Goal: Use online tool/utility: Utilize a website feature to perform a specific function

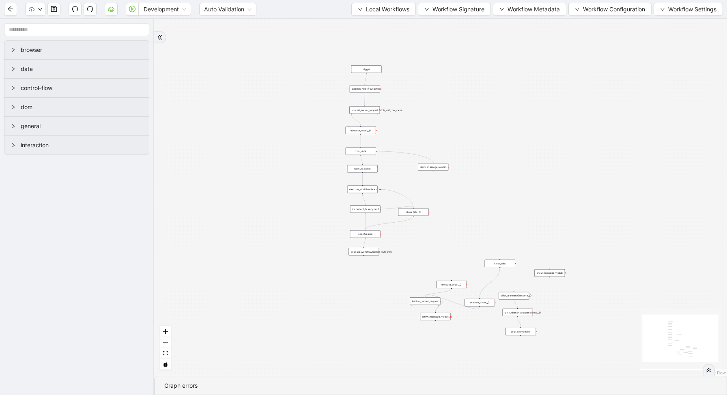
drag, startPoint x: 433, startPoint y: 205, endPoint x: 373, endPoint y: 291, distance: 105.1
click at [373, 292] on div "trigger execute_workflow:ethoca execute_workflow:braintree click_element:Outcom…" at bounding box center [440, 197] width 573 height 357
drag, startPoint x: 432, startPoint y: 141, endPoint x: 443, endPoint y: 104, distance: 38.5
click at [443, 105] on div "trigger execute_workflow:ethoca execute_workflow:braintree click_element:Outcom…" at bounding box center [440, 197] width 573 height 357
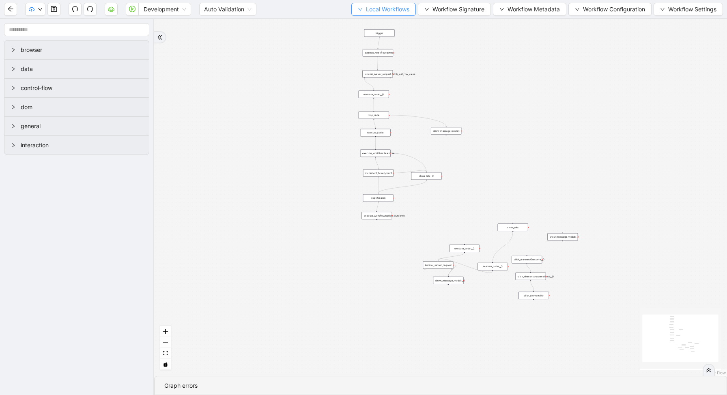
click at [366, 9] on span "Local Workflows" at bounding box center [387, 9] width 43 height 9
click at [366, 24] on span "Select" at bounding box center [379, 25] width 53 height 9
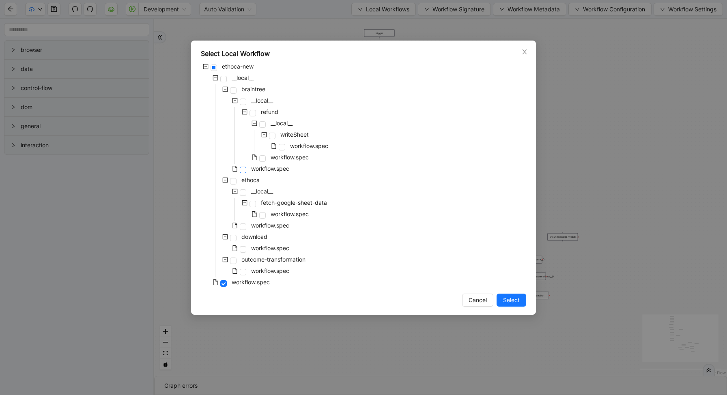
click at [241, 170] on span at bounding box center [243, 170] width 6 height 6
click at [509, 300] on span "Select" at bounding box center [511, 300] width 17 height 9
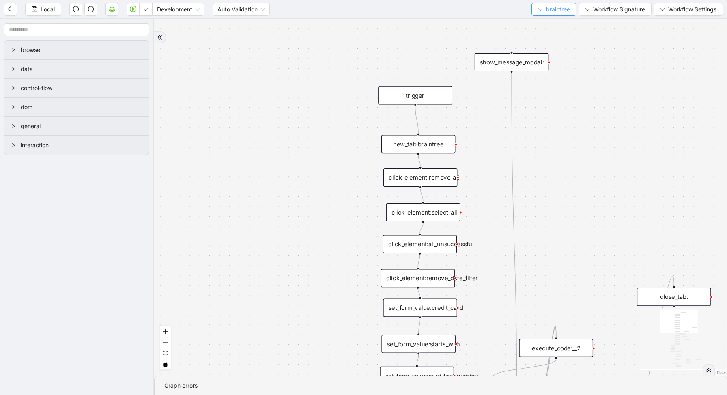
click at [565, 6] on span "braintree" at bounding box center [558, 9] width 24 height 9
click at [550, 38] on span "Create" at bounding box center [552, 38] width 32 height 9
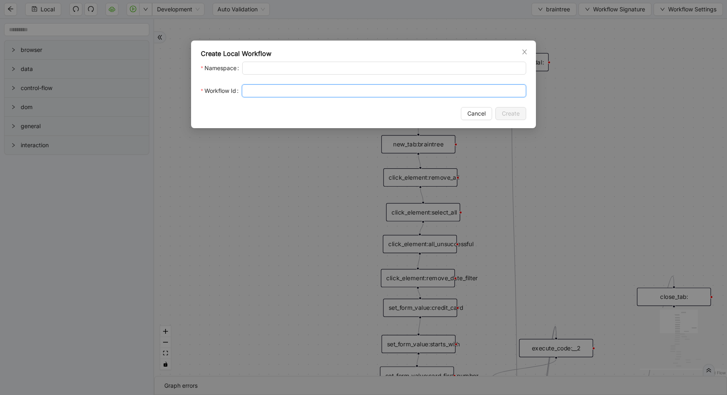
click at [275, 86] on input "Workflow Id" at bounding box center [384, 90] width 284 height 13
type input "*****"
click at [507, 114] on span "Create" at bounding box center [511, 113] width 18 height 9
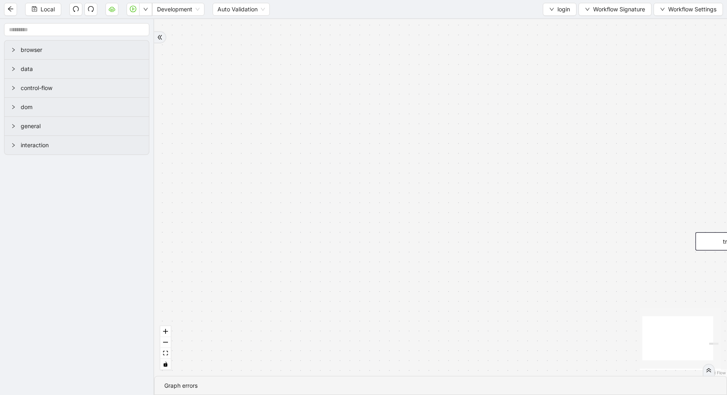
drag, startPoint x: 465, startPoint y: 115, endPoint x: 507, endPoint y: -3, distance: 125.6
click at [507, 0] on html "Local Development Auto Validation login Workflow Signature Workflow Settings br…" at bounding box center [363, 197] width 727 height 395
drag, startPoint x: 479, startPoint y: 117, endPoint x: 301, endPoint y: 75, distance: 182.2
click at [303, 75] on div "trigger" at bounding box center [440, 197] width 573 height 357
drag, startPoint x: 326, startPoint y: 205, endPoint x: 218, endPoint y: 199, distance: 107.6
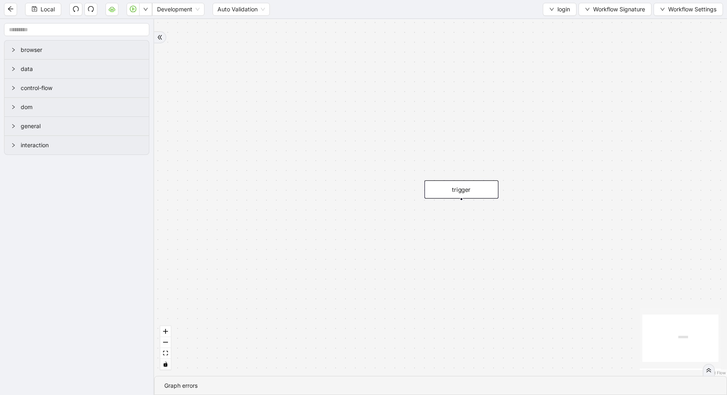
click at [219, 200] on div "trigger" at bounding box center [440, 197] width 573 height 357
click at [557, 10] on span "login" at bounding box center [563, 9] width 13 height 9
click at [556, 20] on li "Select" at bounding box center [557, 25] width 31 height 13
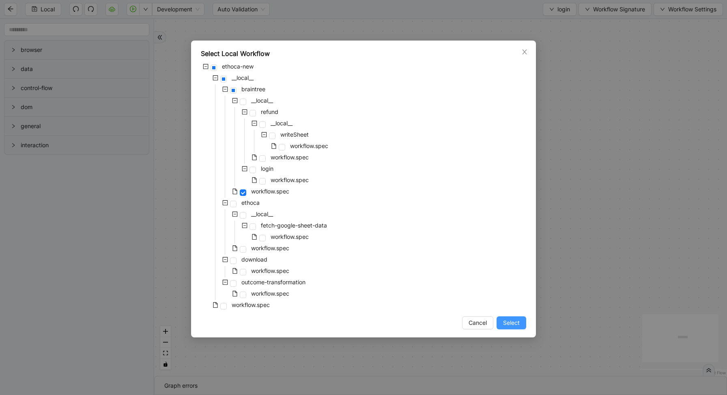
click at [517, 320] on span "Select" at bounding box center [511, 322] width 17 height 9
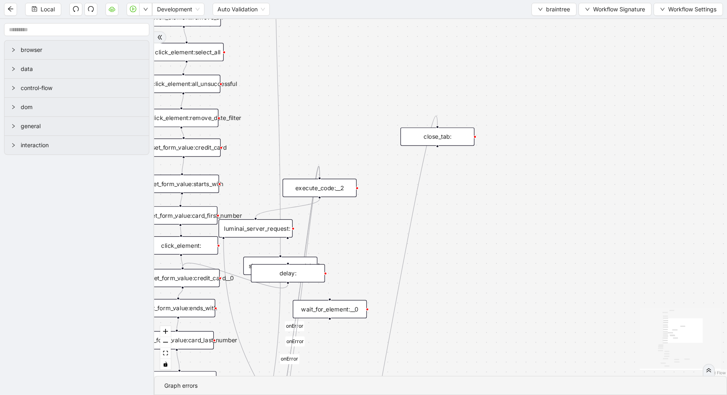
drag, startPoint x: 452, startPoint y: 231, endPoint x: 580, endPoint y: 379, distance: 195.5
click at [583, 375] on div "ifauthcodePresent fallback success success onError onError onError onError trig…" at bounding box center [440, 197] width 573 height 357
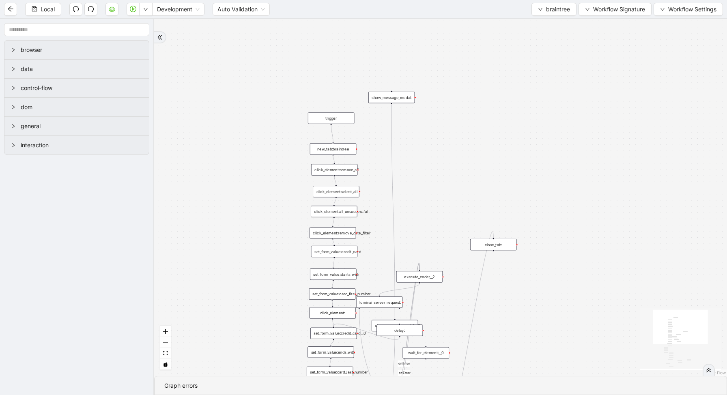
click at [289, 133] on div "ifauthcodePresent fallback success success onError onError onError onError trig…" at bounding box center [440, 197] width 573 height 357
drag, startPoint x: 289, startPoint y: 133, endPoint x: 362, endPoint y: 161, distance: 78.2
click at [362, 161] on div "ifauthcodePresent fallback success success onError onError onError onError trig…" at bounding box center [440, 197] width 573 height 357
click at [559, 7] on span "braintree" at bounding box center [558, 9] width 24 height 9
click at [553, 26] on span "Select" at bounding box center [552, 25] width 32 height 9
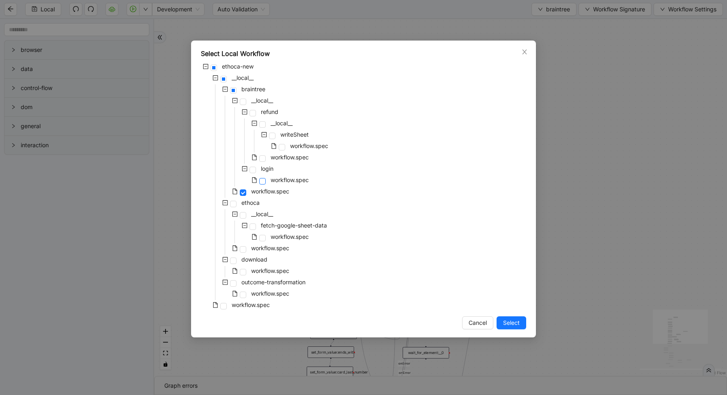
click at [262, 182] on span at bounding box center [262, 181] width 6 height 6
click at [510, 321] on span "Select" at bounding box center [511, 322] width 17 height 9
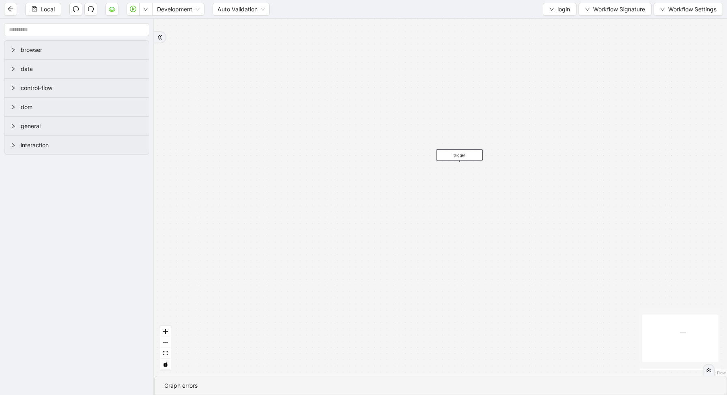
drag, startPoint x: 520, startPoint y: 329, endPoint x: 465, endPoint y: 148, distance: 188.7
click at [465, 149] on div "trigger" at bounding box center [440, 197] width 573 height 357
drag, startPoint x: 454, startPoint y: 106, endPoint x: 457, endPoint y: 147, distance: 41.1
click at [457, 147] on div "trigger new_tab:braintree" at bounding box center [649, 230] width 437 height 273
drag, startPoint x: 457, startPoint y: 148, endPoint x: 455, endPoint y: 126, distance: 22.8
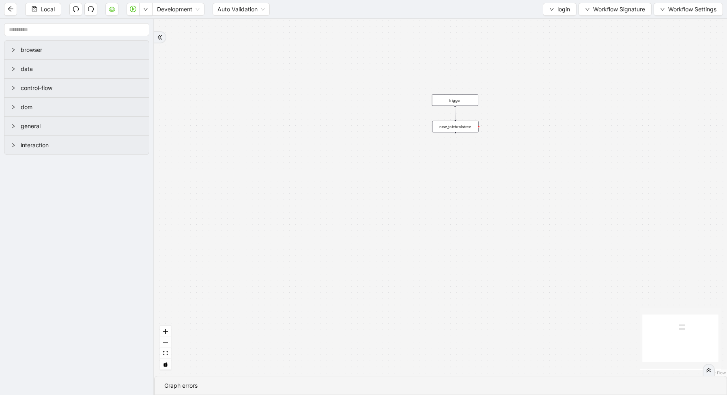
click at [455, 126] on div "new_tab:braintree" at bounding box center [455, 126] width 46 height 11
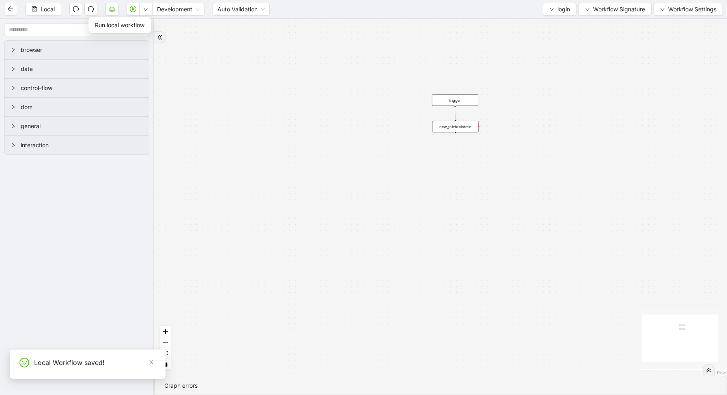
click at [146, 11] on icon "down" at bounding box center [145, 9] width 5 height 5
click at [144, 26] on span "Run local workflow" at bounding box center [119, 25] width 49 height 9
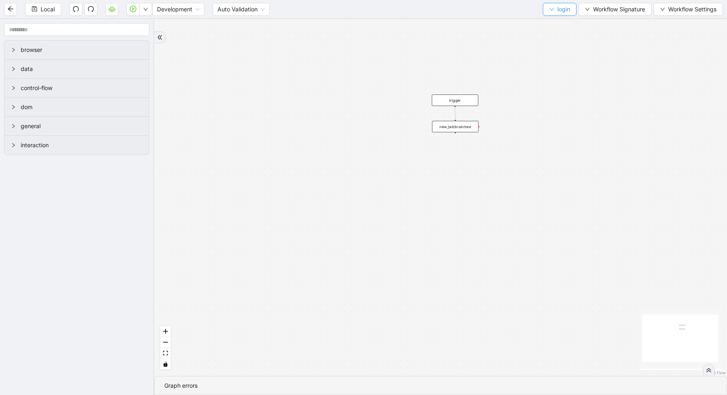
click at [564, 11] on span "login" at bounding box center [563, 9] width 13 height 9
click at [552, 24] on span "Select" at bounding box center [557, 25] width 21 height 9
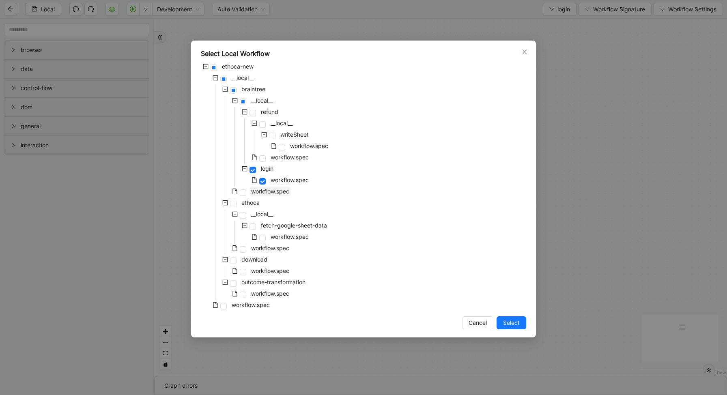
click at [252, 192] on span "workflow.spec" at bounding box center [270, 191] width 38 height 7
click at [245, 304] on span "workflow.spec" at bounding box center [251, 304] width 38 height 7
click at [509, 320] on span "Select" at bounding box center [511, 322] width 17 height 9
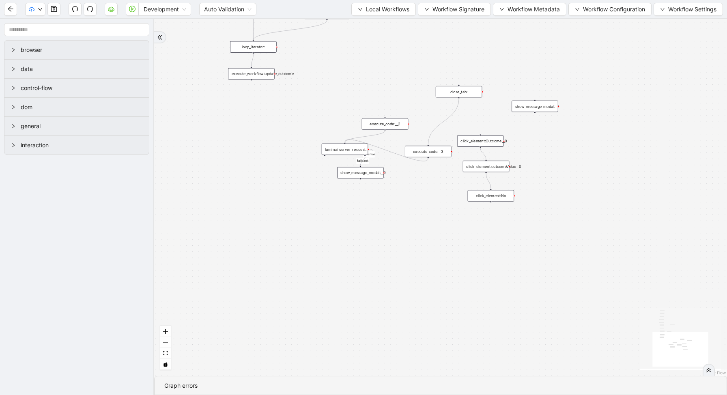
drag, startPoint x: 406, startPoint y: 193, endPoint x: 454, endPoint y: 286, distance: 104.6
click at [452, 282] on div "success fallback onError onError onError onError trigger execute_workflow:ethoc…" at bounding box center [440, 197] width 573 height 357
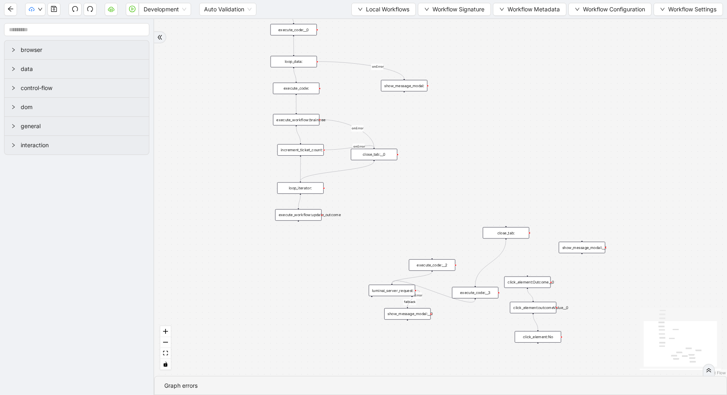
drag, startPoint x: 434, startPoint y: 74, endPoint x: 460, endPoint y: 219, distance: 146.6
click at [460, 214] on div "success fallback onError onError onError onError trigger execute_workflow:ethoc…" at bounding box center [440, 197] width 573 height 357
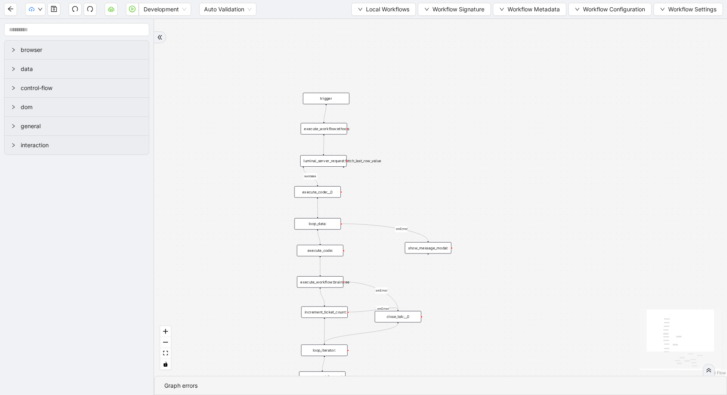
drag, startPoint x: 447, startPoint y: 106, endPoint x: 467, endPoint y: 208, distance: 104.1
click at [467, 208] on div "success fallback onError onError onError onError trigger execute_workflow:ethoc…" at bounding box center [440, 197] width 573 height 357
drag, startPoint x: 445, startPoint y: 185, endPoint x: 453, endPoint y: 148, distance: 37.8
click at [453, 151] on div "success fallback onError onError onError onError trigger execute_workflow:ethoc…" at bounding box center [440, 197] width 573 height 357
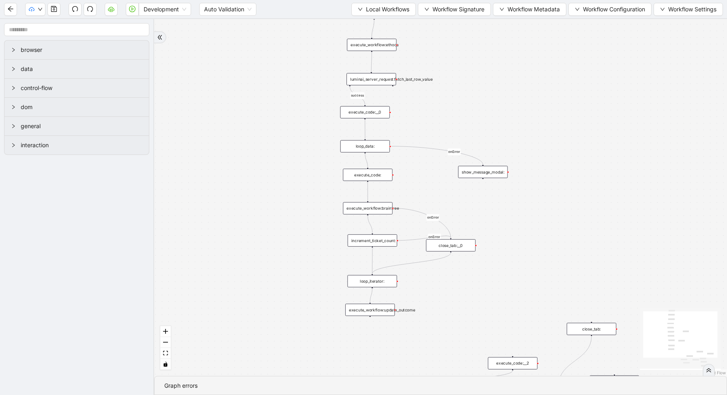
drag, startPoint x: 394, startPoint y: 156, endPoint x: 446, endPoint y: 91, distance: 83.7
click at [444, 94] on div "success fallback onError onError onError onError trigger execute_workflow:ethoc…" at bounding box center [440, 197] width 573 height 357
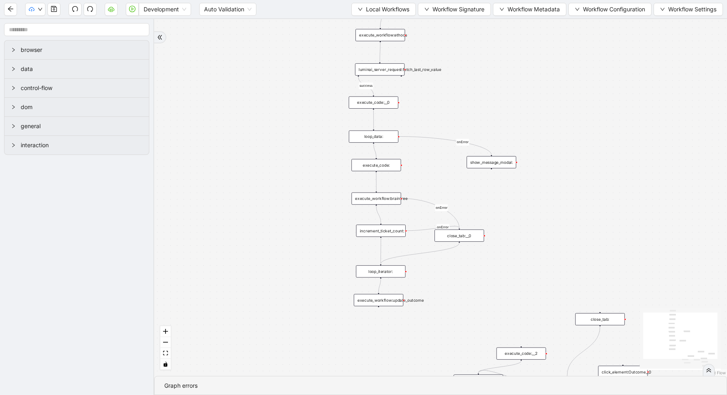
click at [360, 69] on div "luminai_server_request:fetch_last_row_value" at bounding box center [379, 69] width 49 height 12
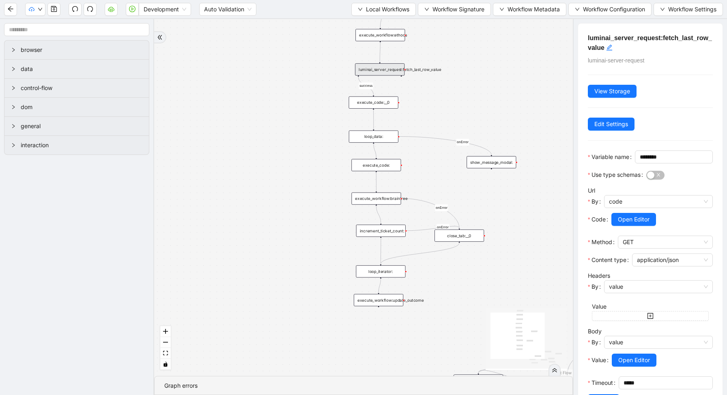
scroll to position [43, 0]
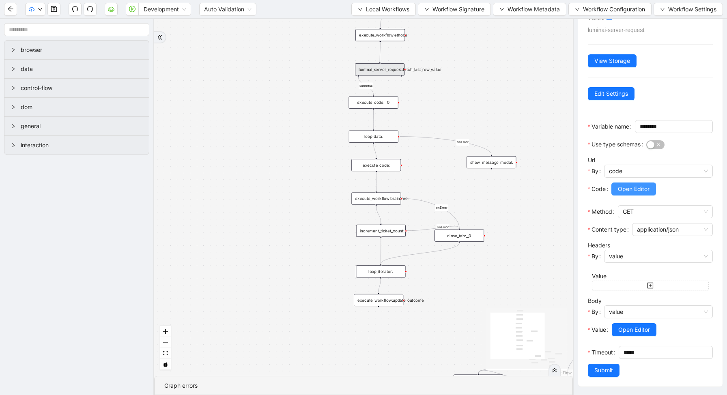
click at [621, 193] on span "Open Editor" at bounding box center [634, 189] width 32 height 9
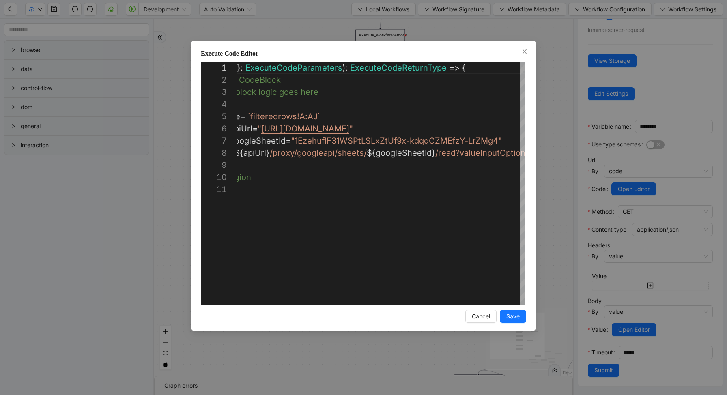
click at [560, 125] on div "**********" at bounding box center [363, 197] width 727 height 395
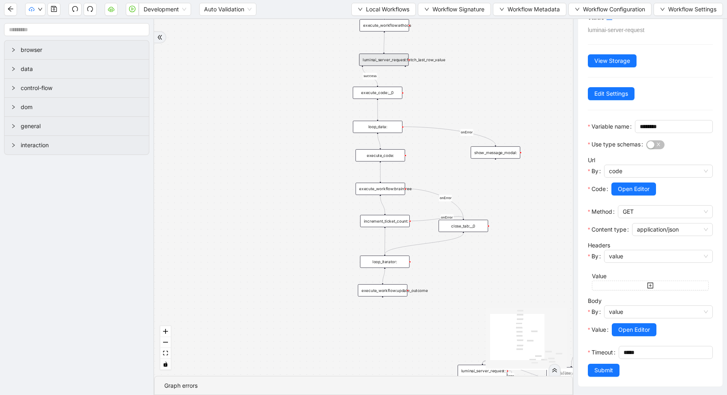
drag, startPoint x: 438, startPoint y: 172, endPoint x: 441, endPoint y: 162, distance: 10.8
click at [442, 163] on div "success fallback onError onError onError onError trigger execute_workflow:ethoc…" at bounding box center [363, 197] width 419 height 357
click at [391, 97] on div "execute_code:__0" at bounding box center [377, 93] width 49 height 12
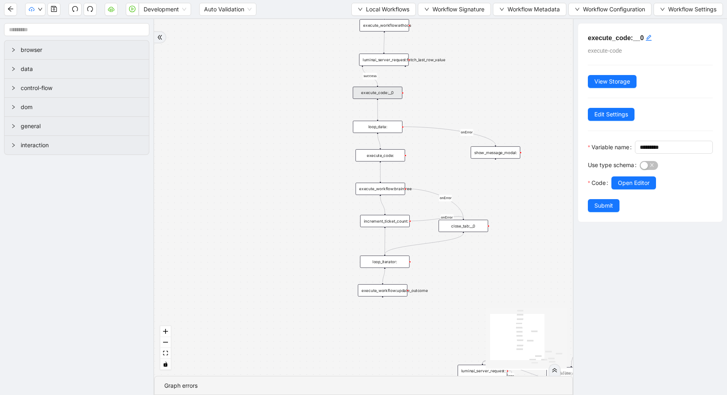
scroll to position [0, 0]
click at [633, 187] on span "Open Editor" at bounding box center [634, 182] width 32 height 9
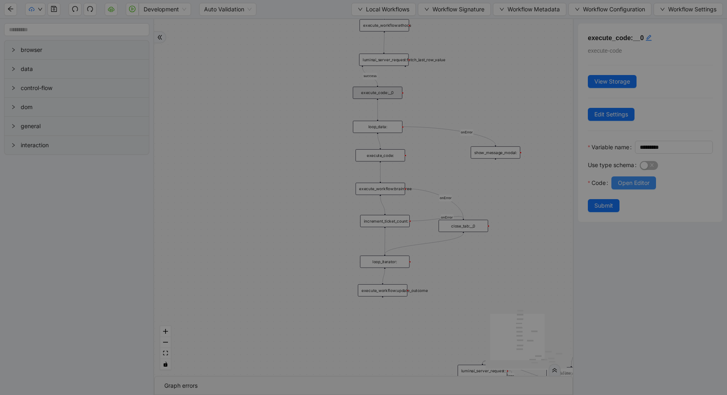
scroll to position [122, 0]
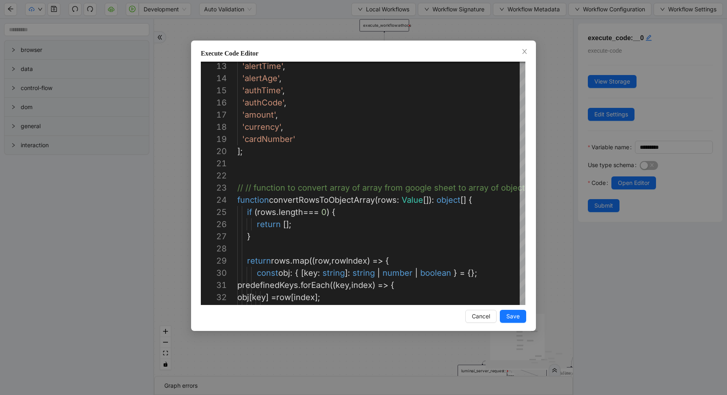
click at [565, 77] on div "Execute Code Editor 13 14 15 16 17 18 19 20 21 22 23 24 25 26 27 28 29 30 31 32…" at bounding box center [363, 197] width 727 height 395
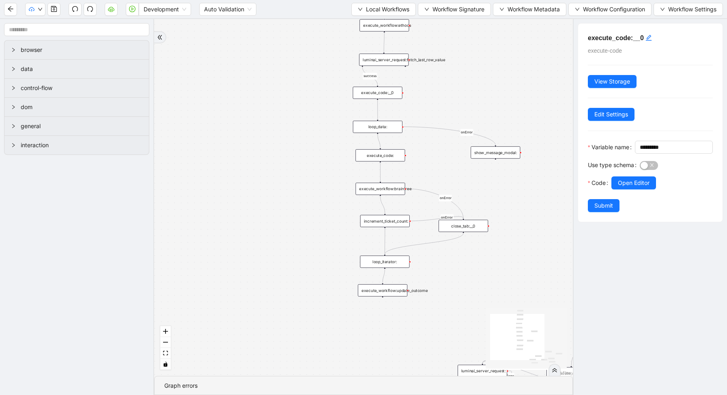
click at [393, 128] on div "loop_data:" at bounding box center [377, 127] width 49 height 12
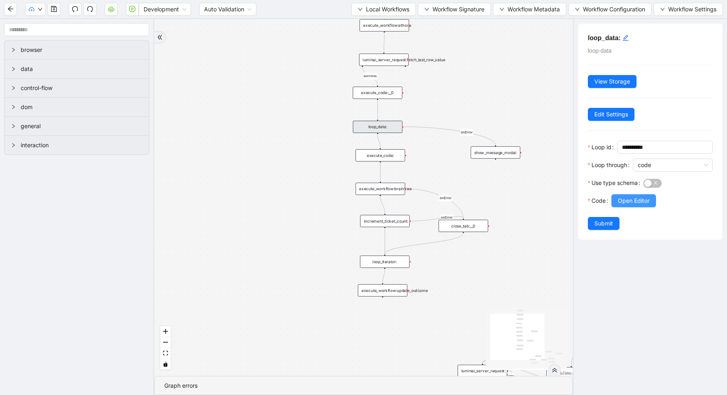
click at [633, 198] on span "Open Editor" at bounding box center [634, 200] width 32 height 9
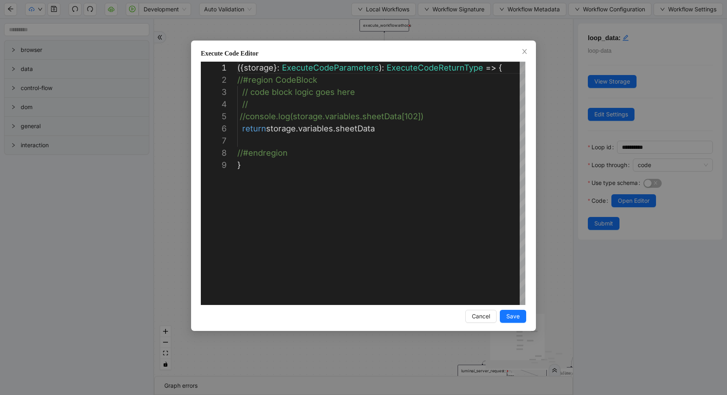
click at [549, 118] on div "**********" at bounding box center [363, 197] width 727 height 395
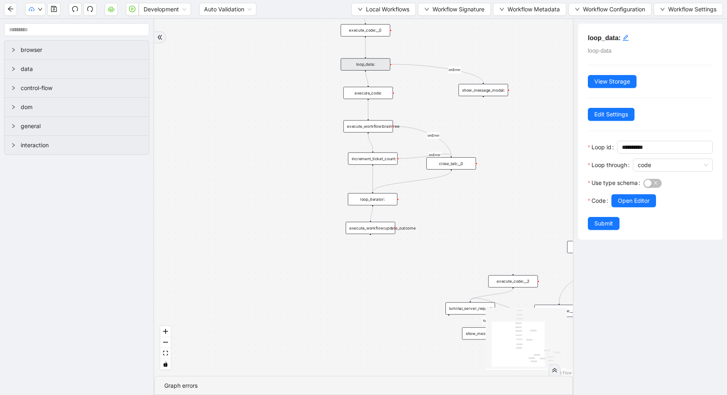
drag, startPoint x: 434, startPoint y: 179, endPoint x: 420, endPoint y: 112, distance: 68.2
click at [420, 112] on div "success fallback onError onError onError onError trigger execute_workflow:ethoc…" at bounding box center [363, 197] width 419 height 357
click at [390, 9] on span "Local Workflows" at bounding box center [387, 9] width 43 height 9
click at [384, 26] on span "Select" at bounding box center [381, 25] width 52 height 9
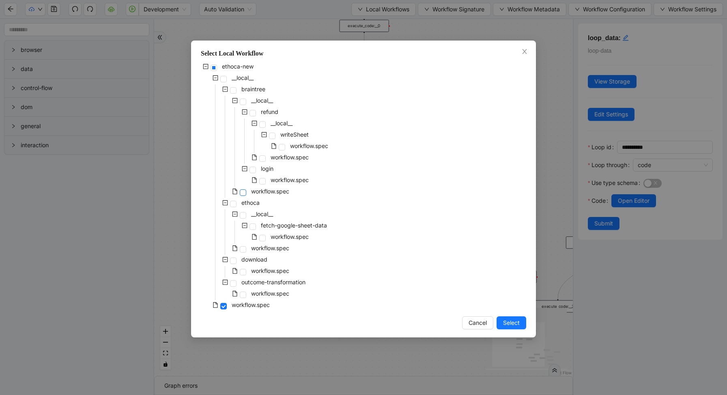
click at [243, 189] on span at bounding box center [243, 192] width 6 height 6
click at [499, 320] on button "Select" at bounding box center [511, 322] width 30 height 13
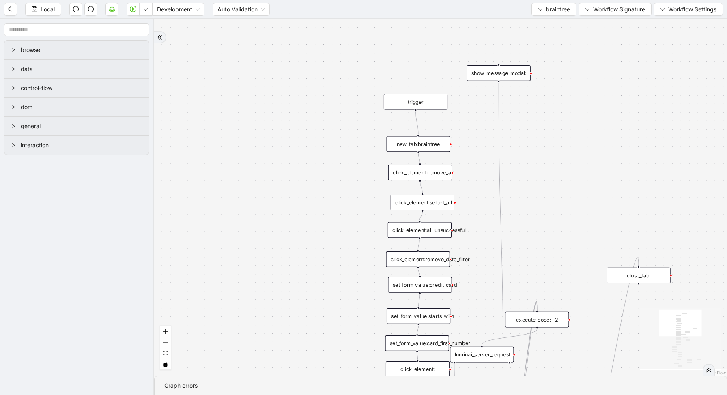
click at [439, 175] on div "click_element:remove_all" at bounding box center [420, 173] width 64 height 16
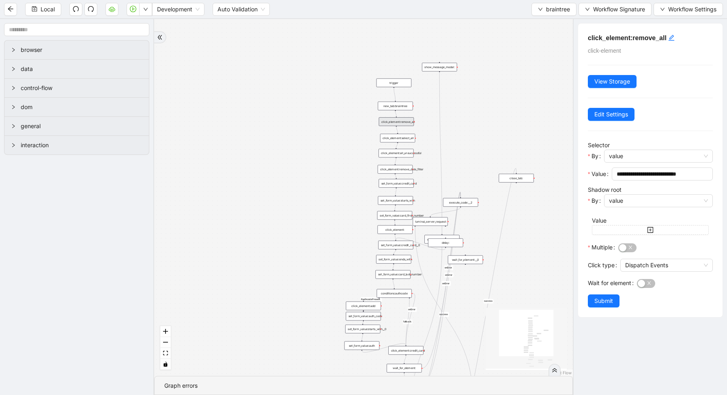
drag, startPoint x: 502, startPoint y: 158, endPoint x: 468, endPoint y: 104, distance: 64.4
click at [468, 104] on div "ifauthcodePresent fallback success success onError onError onError onError trig…" at bounding box center [363, 197] width 419 height 357
click at [543, 7] on button "braintree" at bounding box center [553, 9] width 45 height 13
click at [534, 28] on li "Select" at bounding box center [553, 25] width 42 height 13
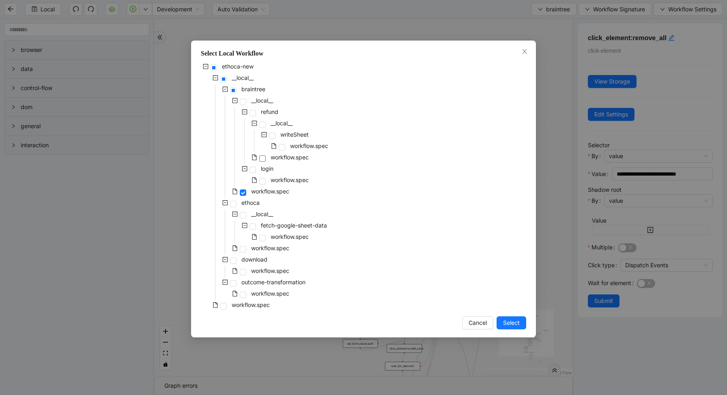
click at [262, 161] on span at bounding box center [262, 158] width 6 height 6
click at [517, 323] on span "Select" at bounding box center [511, 322] width 17 height 9
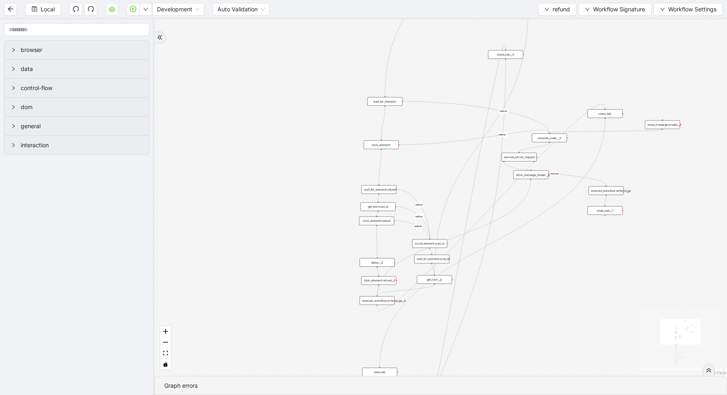
drag, startPoint x: 477, startPoint y: 92, endPoint x: 567, endPoint y: 27, distance: 110.8
click at [567, 29] on div "success onError onError onError onError onError onError onError trigger wait_fo…" at bounding box center [440, 197] width 573 height 357
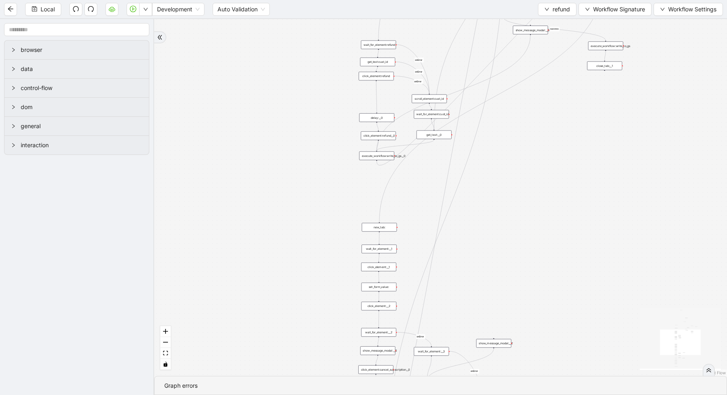
drag, startPoint x: 543, startPoint y: 296, endPoint x: 542, endPoint y: 134, distance: 161.8
click at [543, 134] on div "success onError onError onError onError onError onError onError trigger wait_fo…" at bounding box center [440, 197] width 573 height 357
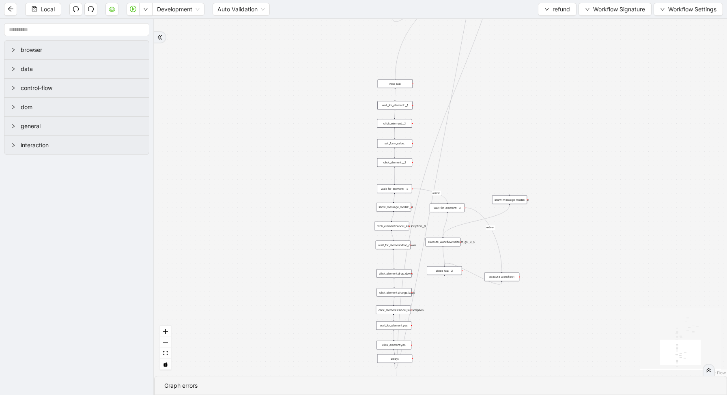
drag, startPoint x: 513, startPoint y: 260, endPoint x: 529, endPoint y: 134, distance: 126.8
click at [529, 134] on div "success onError onError onError onError onError onError onError trigger wait_fo…" at bounding box center [440, 197] width 573 height 357
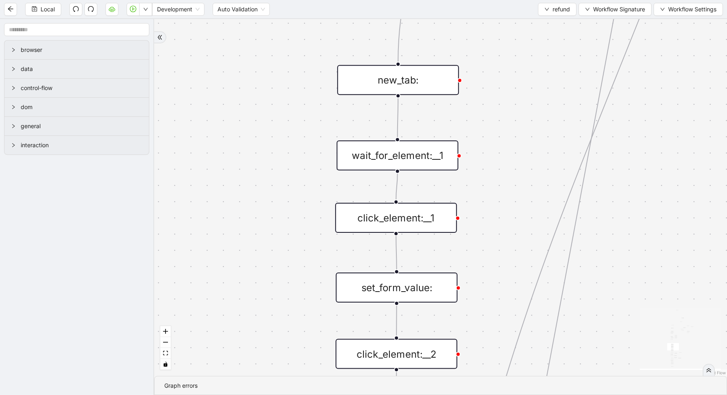
click at [394, 85] on div "new_tab:" at bounding box center [398, 80] width 122 height 30
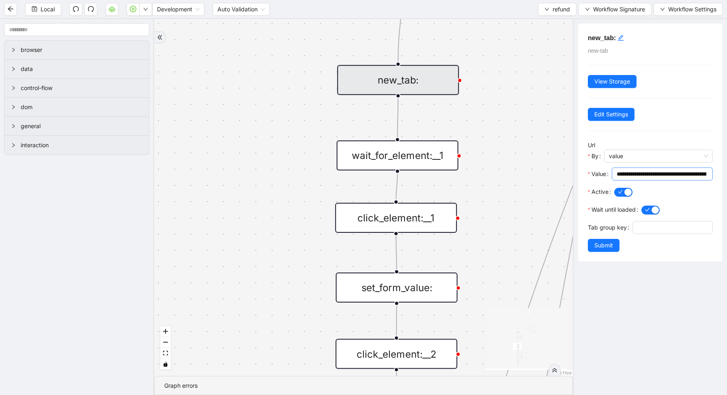
click at [646, 168] on span "**********" at bounding box center [662, 173] width 101 height 13
click at [518, 53] on div "success onError onError onError onError onError onError onError trigger wait_fo…" at bounding box center [363, 197] width 419 height 357
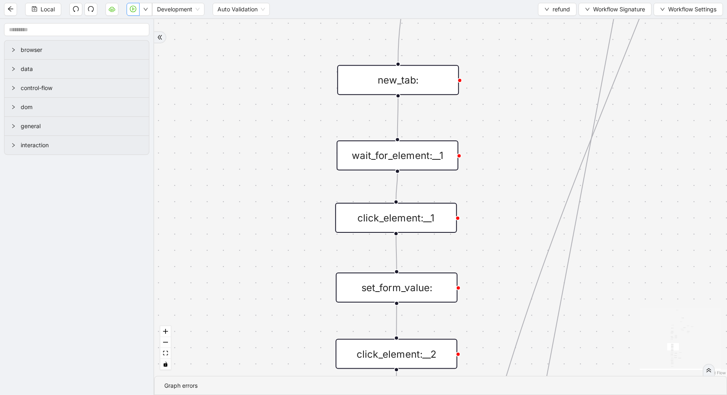
click at [131, 11] on icon "play-circle" at bounding box center [133, 9] width 6 height 6
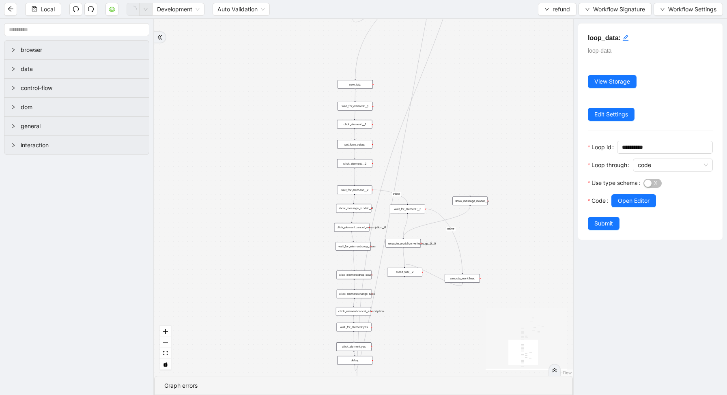
drag, startPoint x: 505, startPoint y: 92, endPoint x: 390, endPoint y: 86, distance: 115.4
click at [390, 86] on div "success onError onError onError onError onError onError onError trigger wait_fo…" at bounding box center [363, 197] width 419 height 357
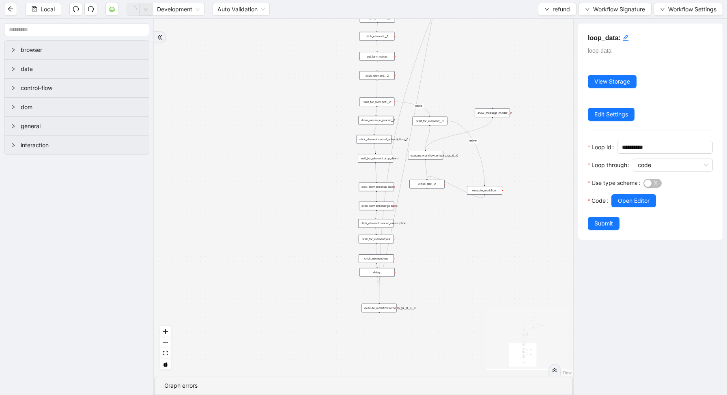
drag, startPoint x: 443, startPoint y: 148, endPoint x: 472, endPoint y: 34, distance: 118.0
click at [472, 38] on div "success onError onError onError onError onError onError onError trigger wait_fo…" at bounding box center [363, 197] width 419 height 357
drag, startPoint x: 453, startPoint y: 225, endPoint x: 446, endPoint y: 249, distance: 24.8
click at [446, 249] on div "success onError onError onError onError onError onError onError trigger wait_fo…" at bounding box center [363, 197] width 419 height 357
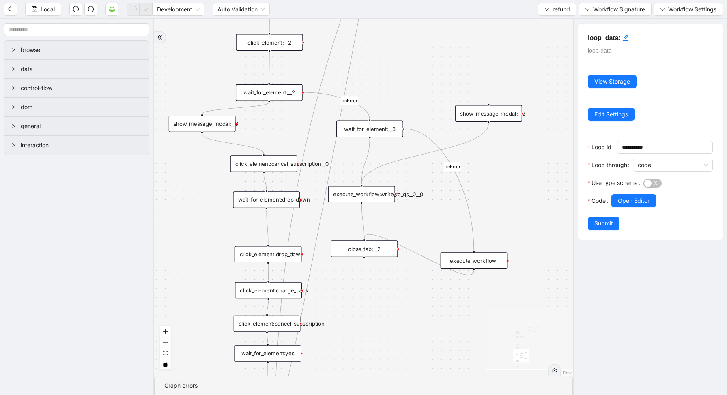
drag, startPoint x: 254, startPoint y: 128, endPoint x: 196, endPoint y: 124, distance: 58.1
click at [189, 124] on div "show_message_modal:__3" at bounding box center [202, 124] width 67 height 17
drag, startPoint x: 269, startPoint y: 100, endPoint x: 241, endPoint y: 143, distance: 51.3
click at [247, 145] on icon "Edge from show_message_modal:__3 to click_element:cancel_subscription__0" at bounding box center [233, 144] width 62 height 20
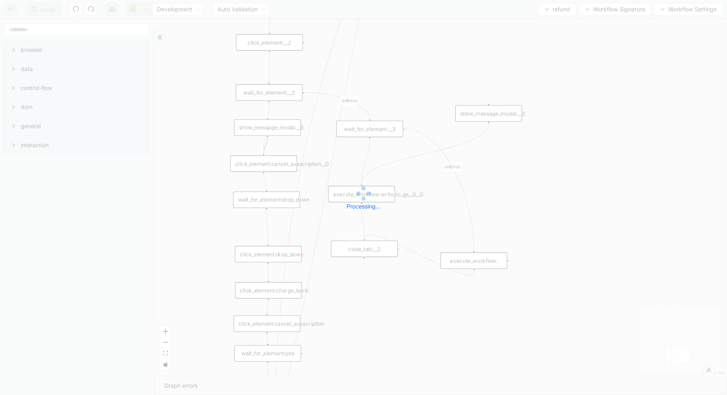
click at [553, 9] on div "Local Development Auto Validation refund Workflow Signature Workflow Settings b…" at bounding box center [363, 197] width 727 height 395
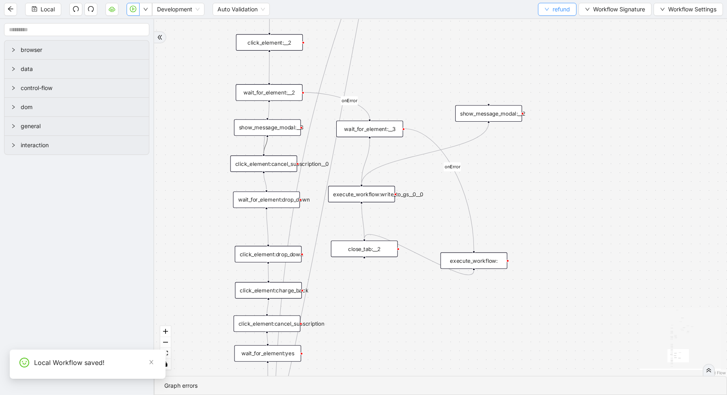
click at [556, 7] on span "refund" at bounding box center [560, 9] width 17 height 9
click at [554, 26] on span "Select" at bounding box center [556, 25] width 26 height 9
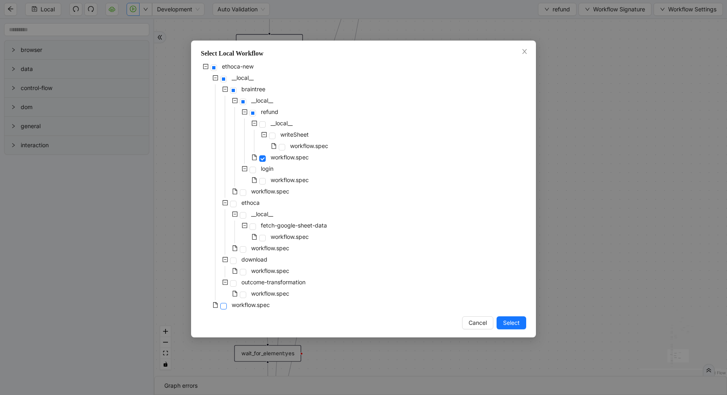
click at [221, 308] on span at bounding box center [223, 306] width 6 height 6
click at [502, 318] on button "Select" at bounding box center [511, 322] width 30 height 13
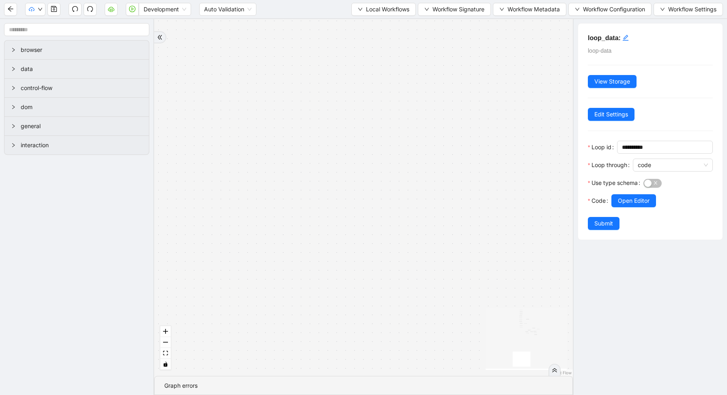
drag, startPoint x: 505, startPoint y: 208, endPoint x: 471, endPoint y: 300, distance: 97.6
click at [468, 298] on div "success fallback onError onError onError onError trigger execute_workflow:ethoc…" at bounding box center [363, 197] width 419 height 357
drag, startPoint x: 472, startPoint y: 156, endPoint x: 439, endPoint y: 395, distance: 241.2
click at [442, 395] on section "success fallback onError onError onError onError trigger execute_workflow:ethoc…" at bounding box center [363, 207] width 419 height 376
drag, startPoint x: 487, startPoint y: 165, endPoint x: 485, endPoint y: 376, distance: 210.1
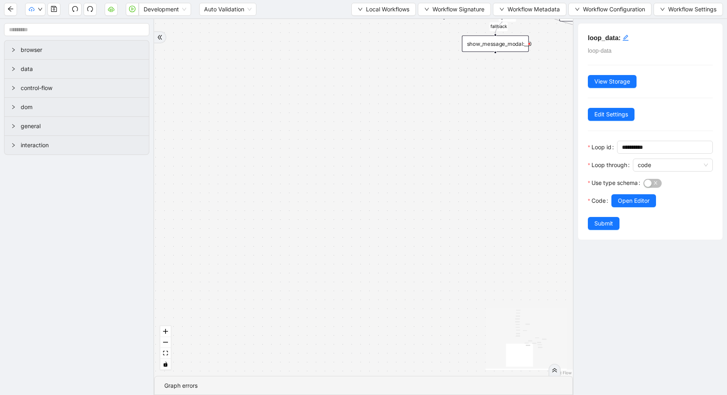
click at [486, 380] on section "success fallback onError onError onError onError trigger execute_workflow:ethoc…" at bounding box center [363, 207] width 419 height 376
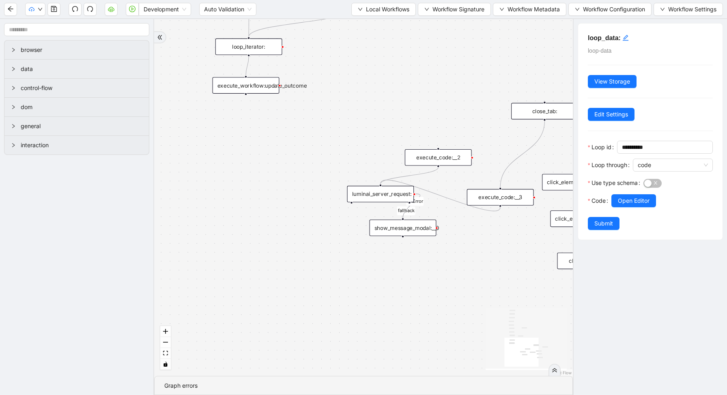
drag, startPoint x: 490, startPoint y: 178, endPoint x: 320, endPoint y: 356, distance: 246.4
click at [322, 355] on div "success fallback onError onError onError onError trigger execute_workflow:ethoc…" at bounding box center [363, 197] width 419 height 357
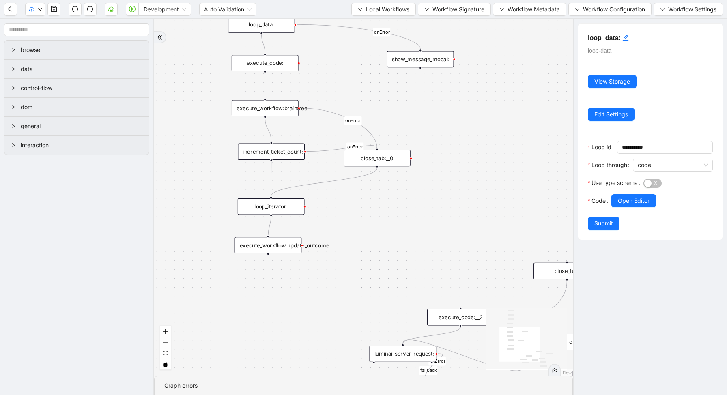
drag, startPoint x: 465, startPoint y: 58, endPoint x: 570, endPoint y: 208, distance: 183.5
click at [570, 210] on div "success fallback onError onError onError onError trigger execute_workflow:ethoc…" at bounding box center [363, 197] width 419 height 357
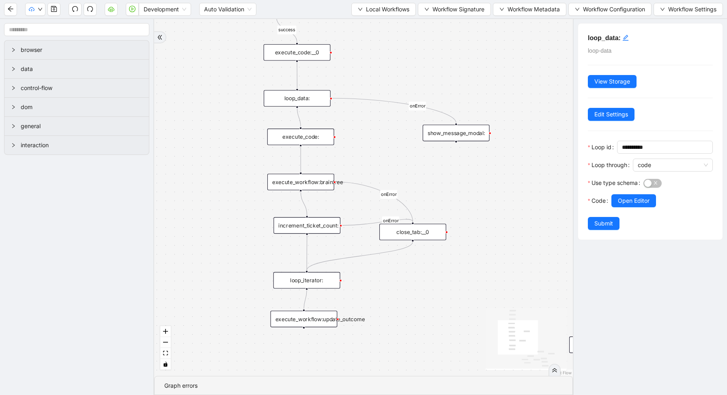
drag, startPoint x: 493, startPoint y: 158, endPoint x: 526, endPoint y: 230, distance: 79.7
click at [526, 231] on div "success fallback onError onError onError onError trigger execute_workflow:ethoc…" at bounding box center [363, 197] width 419 height 357
drag, startPoint x: 317, startPoint y: 282, endPoint x: 317, endPoint y: 299, distance: 17.4
click at [317, 299] on div "loop_iterator:" at bounding box center [306, 297] width 67 height 17
drag, startPoint x: 317, startPoint y: 303, endPoint x: 316, endPoint y: 291, distance: 11.8
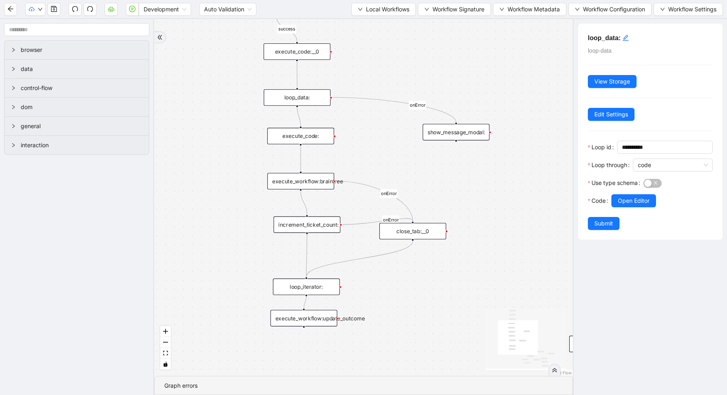
click at [317, 292] on div "loop_iterator:" at bounding box center [306, 287] width 67 height 17
drag, startPoint x: 311, startPoint y: 322, endPoint x: 313, endPoint y: 328, distance: 5.6
click at [313, 329] on div "execute_workflow:update_outcome" at bounding box center [306, 324] width 67 height 17
click at [314, 182] on div "execute_workflow:braintree" at bounding box center [300, 181] width 67 height 17
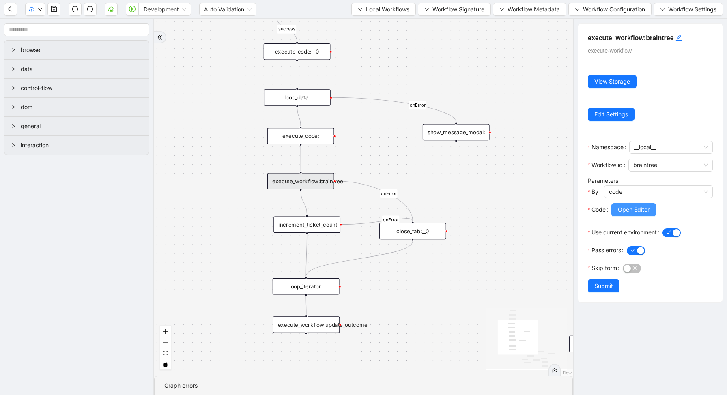
click at [632, 208] on span "Open Editor" at bounding box center [634, 209] width 32 height 9
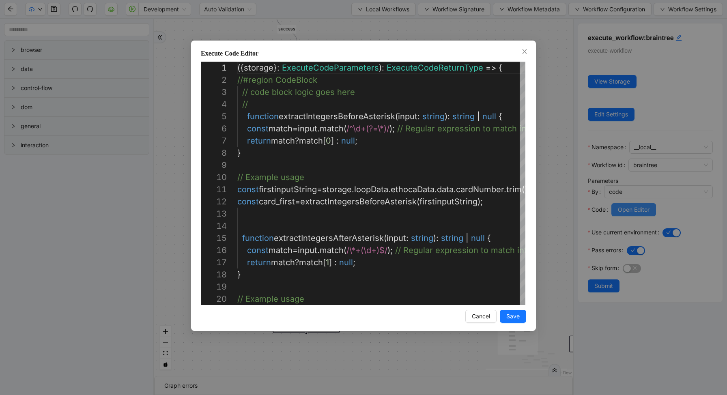
scroll to position [122, 0]
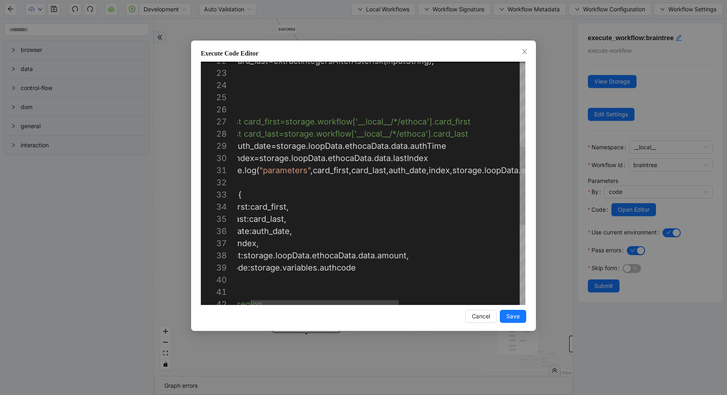
click at [445, 157] on div "index : index , amount : storage . loopData . ethocaData . data . amount , auth…" at bounding box center [486, 176] width 548 height 754
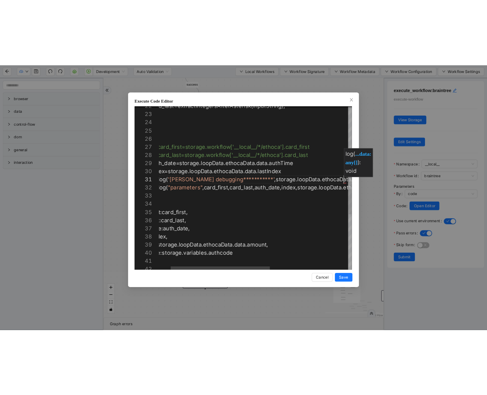
scroll to position [0, 310]
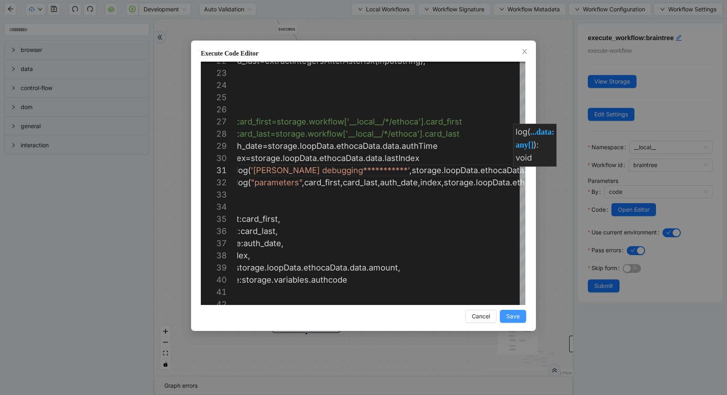
type textarea "**********"
click at [514, 320] on span "Save" at bounding box center [512, 316] width 13 height 9
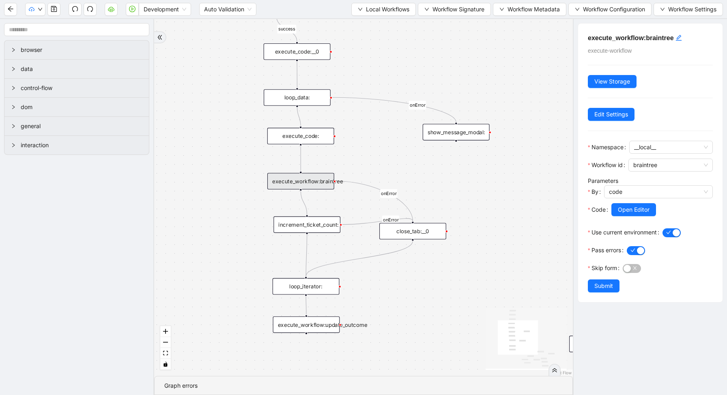
click at [602, 284] on span "Submit" at bounding box center [603, 285] width 19 height 9
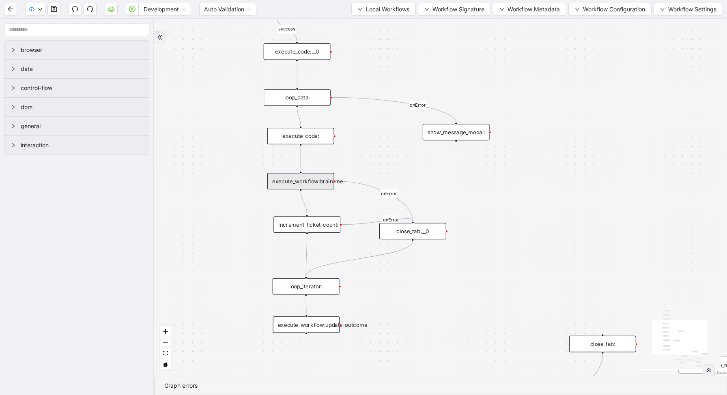
click at [591, 76] on div "success fallback onError onError onError onError trigger execute_workflow:ethoc…" at bounding box center [440, 197] width 573 height 357
click at [136, 11] on button "button" at bounding box center [132, 9] width 13 height 13
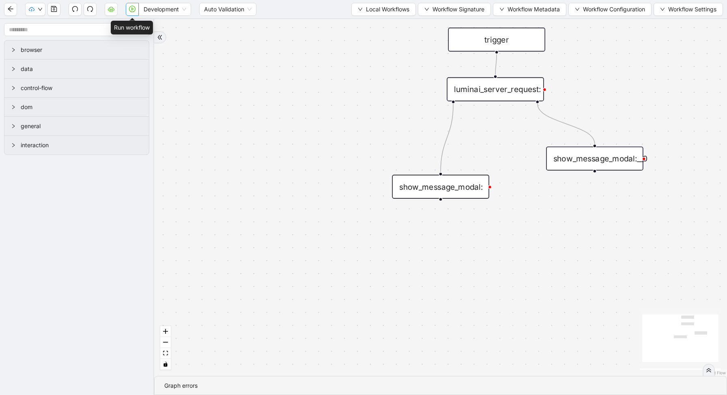
click at [131, 11] on icon "play-circle" at bounding box center [132, 9] width 6 height 6
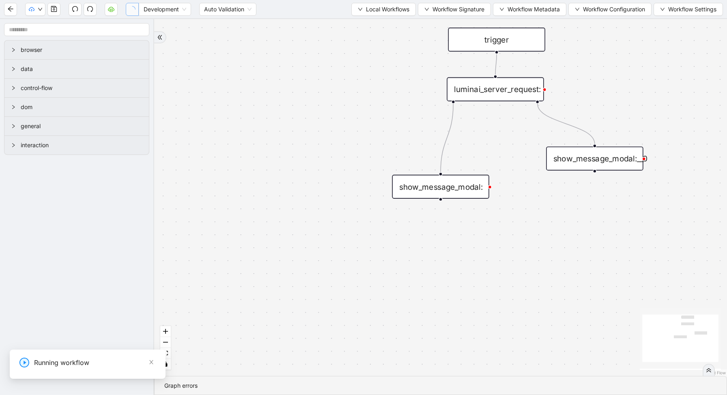
drag, startPoint x: 264, startPoint y: 552, endPoint x: 223, endPoint y: 550, distance: 40.6
click at [207, 393] on div "Result 503825" at bounding box center [61, 376] width 292 height 33
copy div "Result 503825"
click at [207, 393] on div "Result 503825" at bounding box center [61, 376] width 292 height 33
drag, startPoint x: 256, startPoint y: 548, endPoint x: 232, endPoint y: 548, distance: 24.3
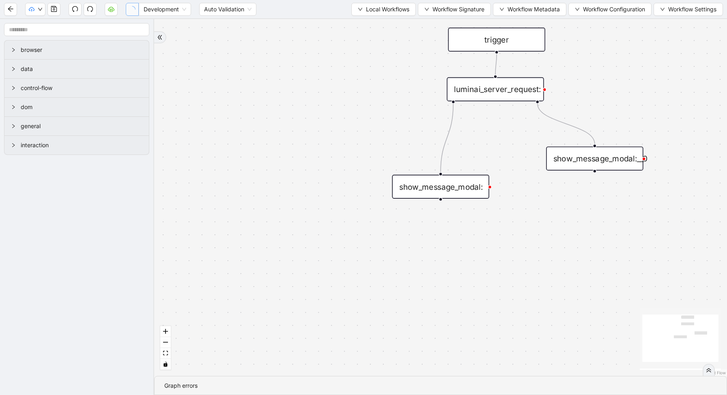
click at [207, 393] on div "Result 503825" at bounding box center [61, 376] width 292 height 33
copy div "503825"
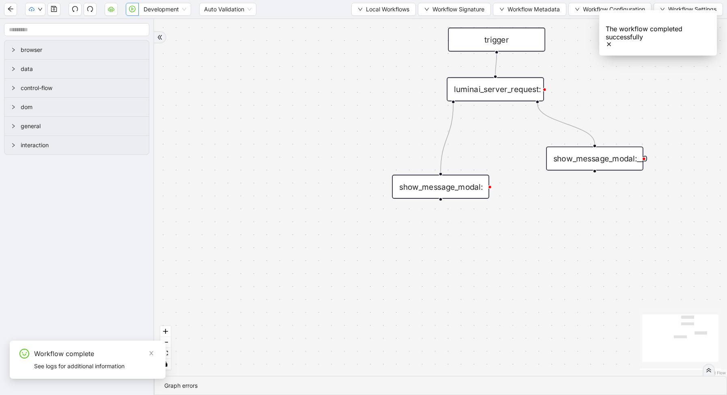
click at [135, 9] on icon "play-circle" at bounding box center [132, 9] width 6 height 6
drag, startPoint x: 258, startPoint y: 549, endPoint x: 231, endPoint y: 548, distance: 27.2
click at [207, 393] on div "Result 503825" at bounding box center [61, 376] width 292 height 33
copy div "503825"
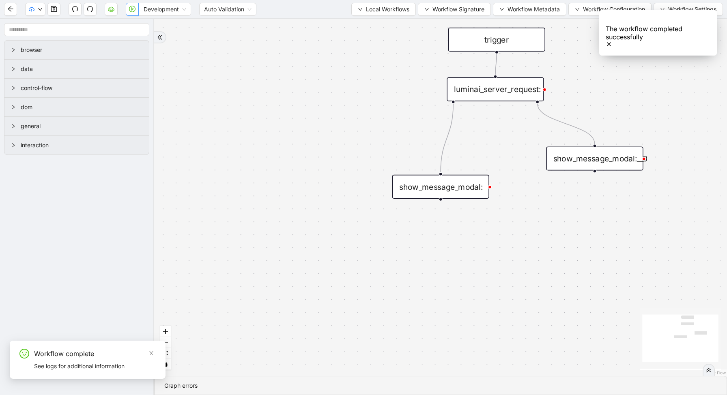
click at [610, 43] on icon "Notifications (F8)" at bounding box center [608, 44] width 3 height 3
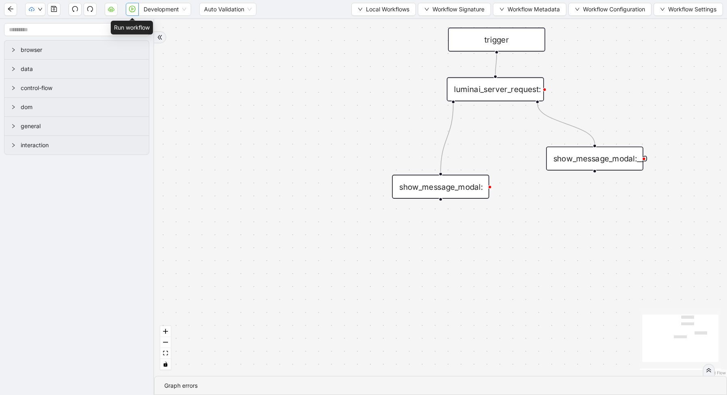
click at [134, 12] on button "button" at bounding box center [132, 9] width 13 height 13
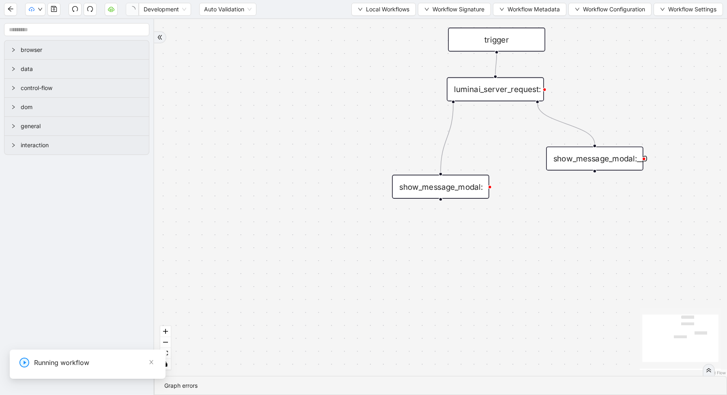
drag, startPoint x: 264, startPoint y: 548, endPoint x: 221, endPoint y: 547, distance: 42.6
click at [207, 393] on div "Result 126959" at bounding box center [61, 376] width 292 height 33
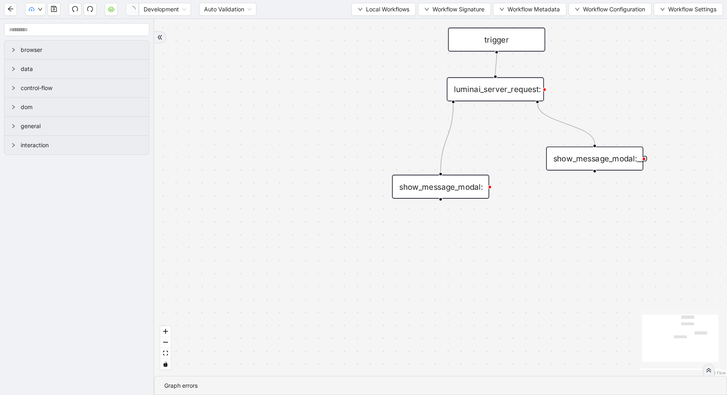
copy div "126959"
